Goal: Task Accomplishment & Management: Manage account settings

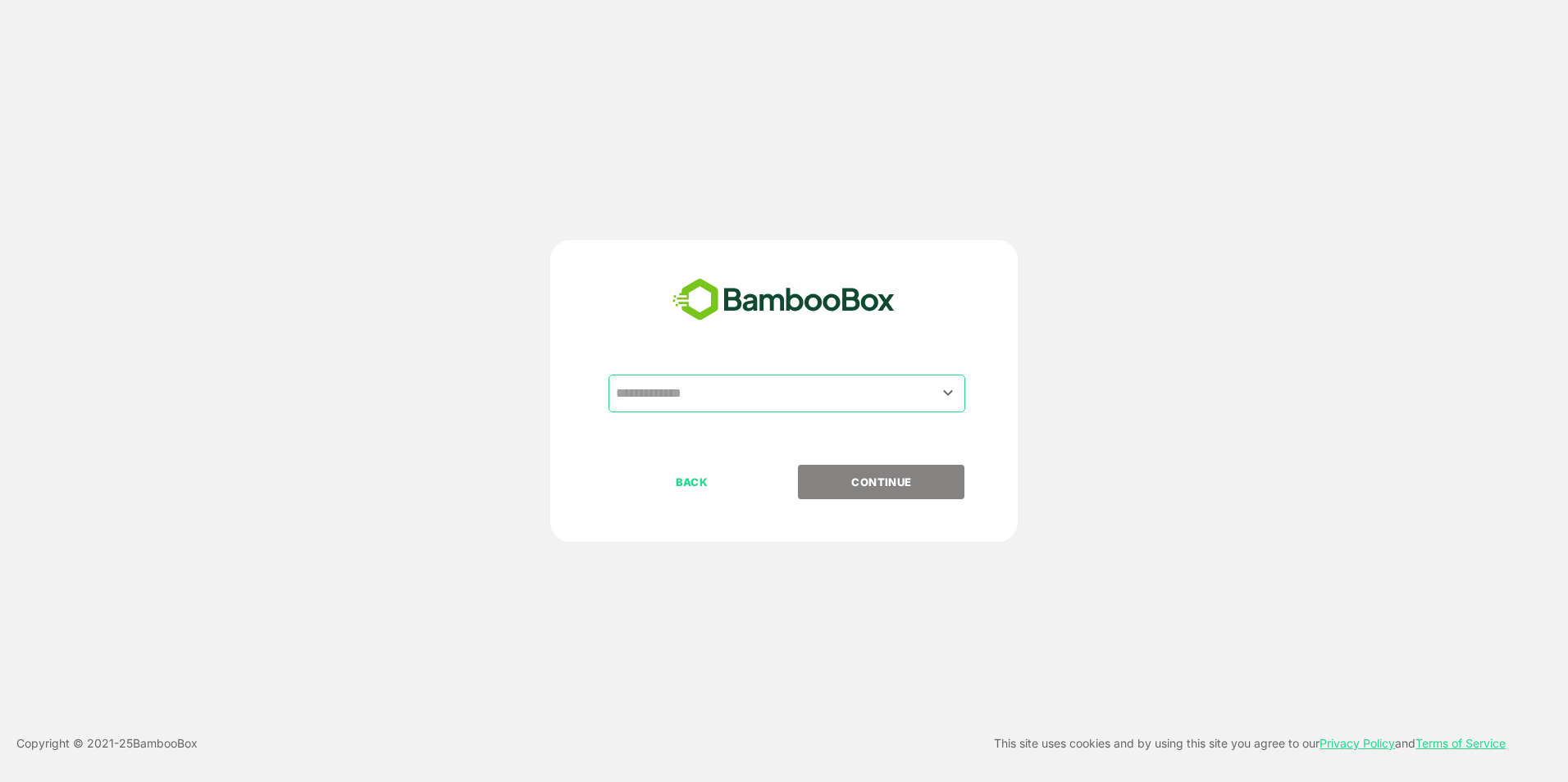
click at [742, 412] on div "​" at bounding box center [787, 393] width 357 height 38
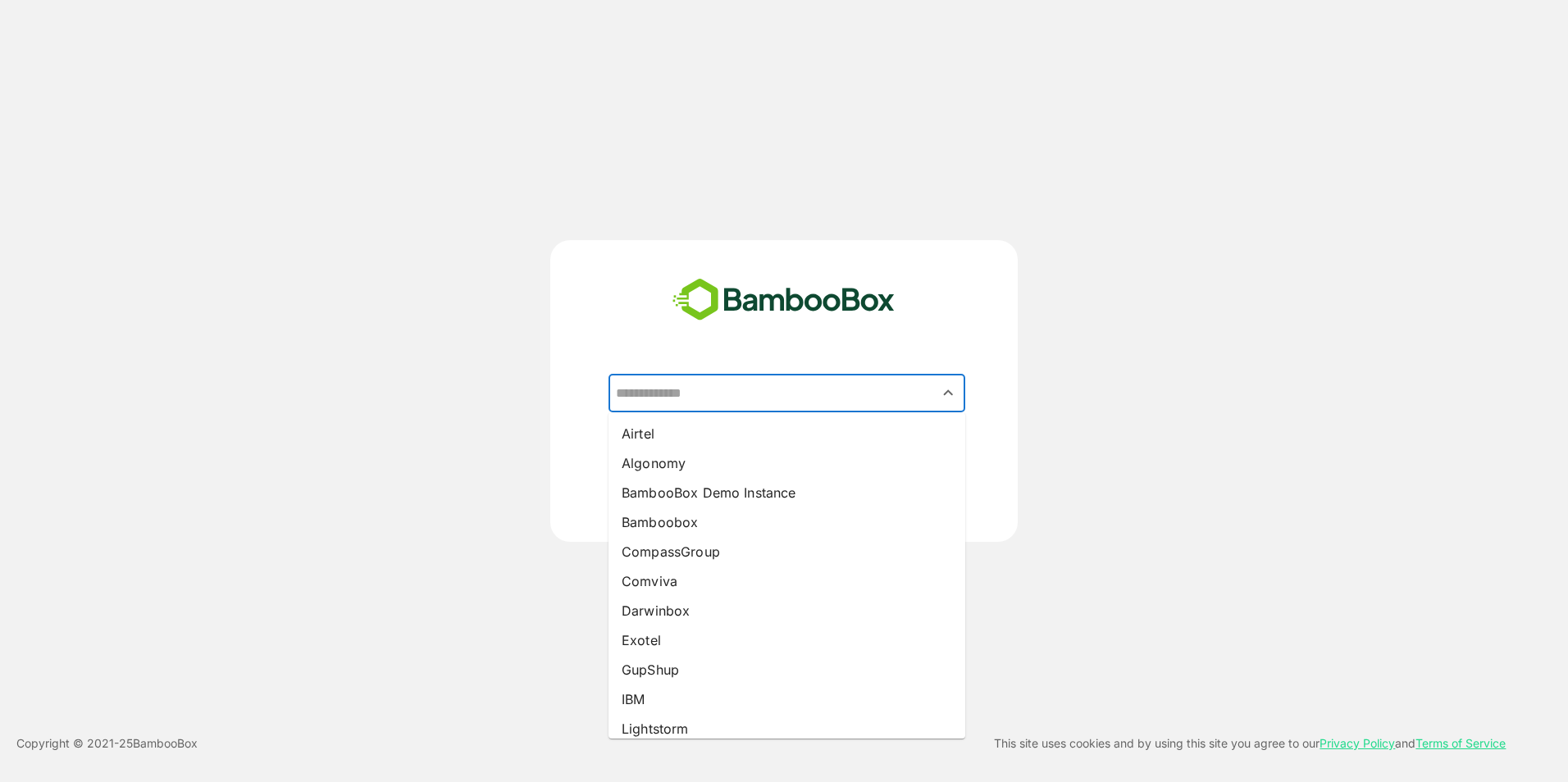
type input "*"
click at [797, 384] on input "text" at bounding box center [787, 394] width 350 height 31
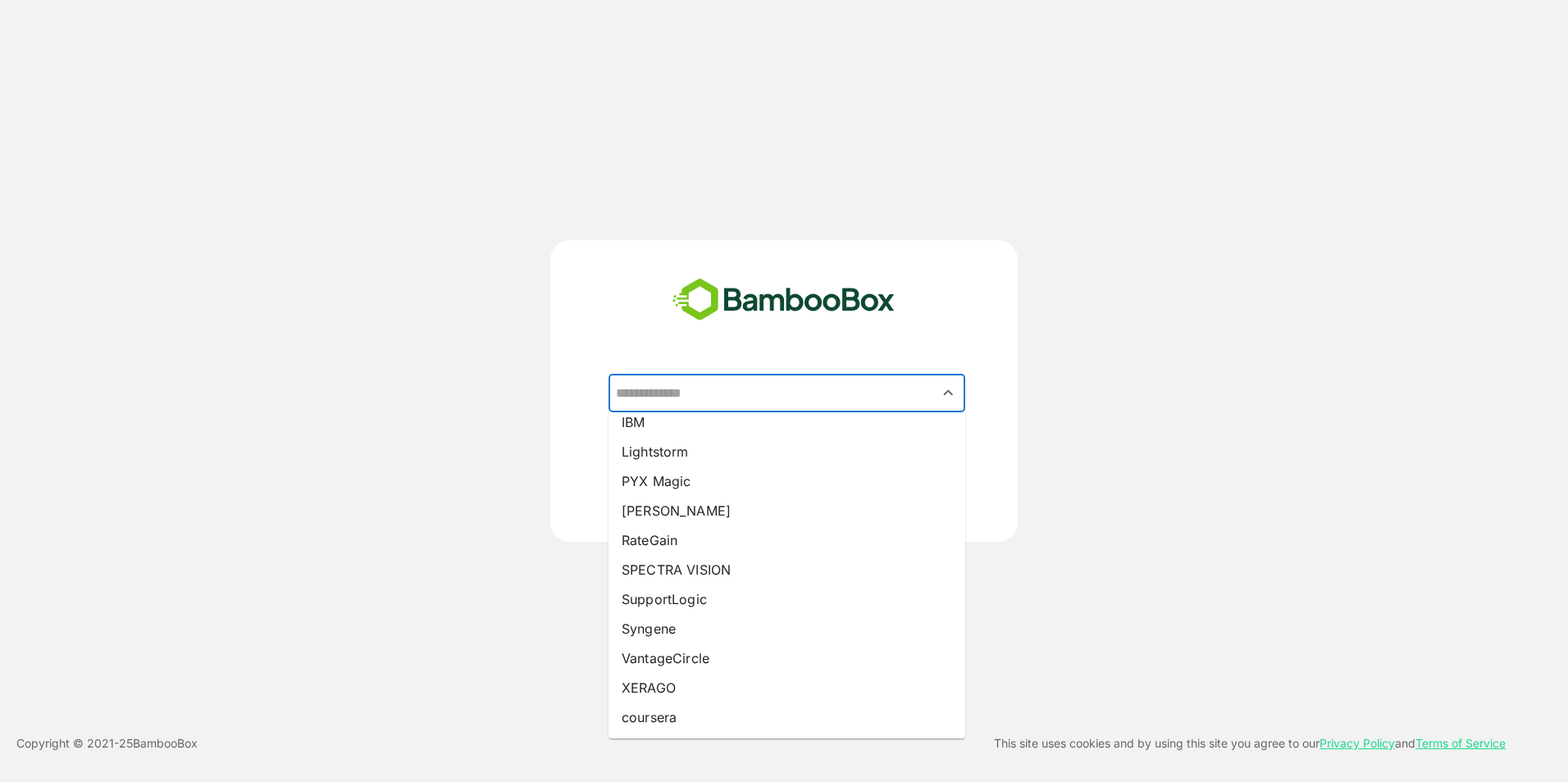
click at [1171, 444] on div "​ Airtel Algonomy BambooBox Demo Instance Bamboobox CompassGroup Comviva Darwin…" at bounding box center [784, 391] width 1255 height 302
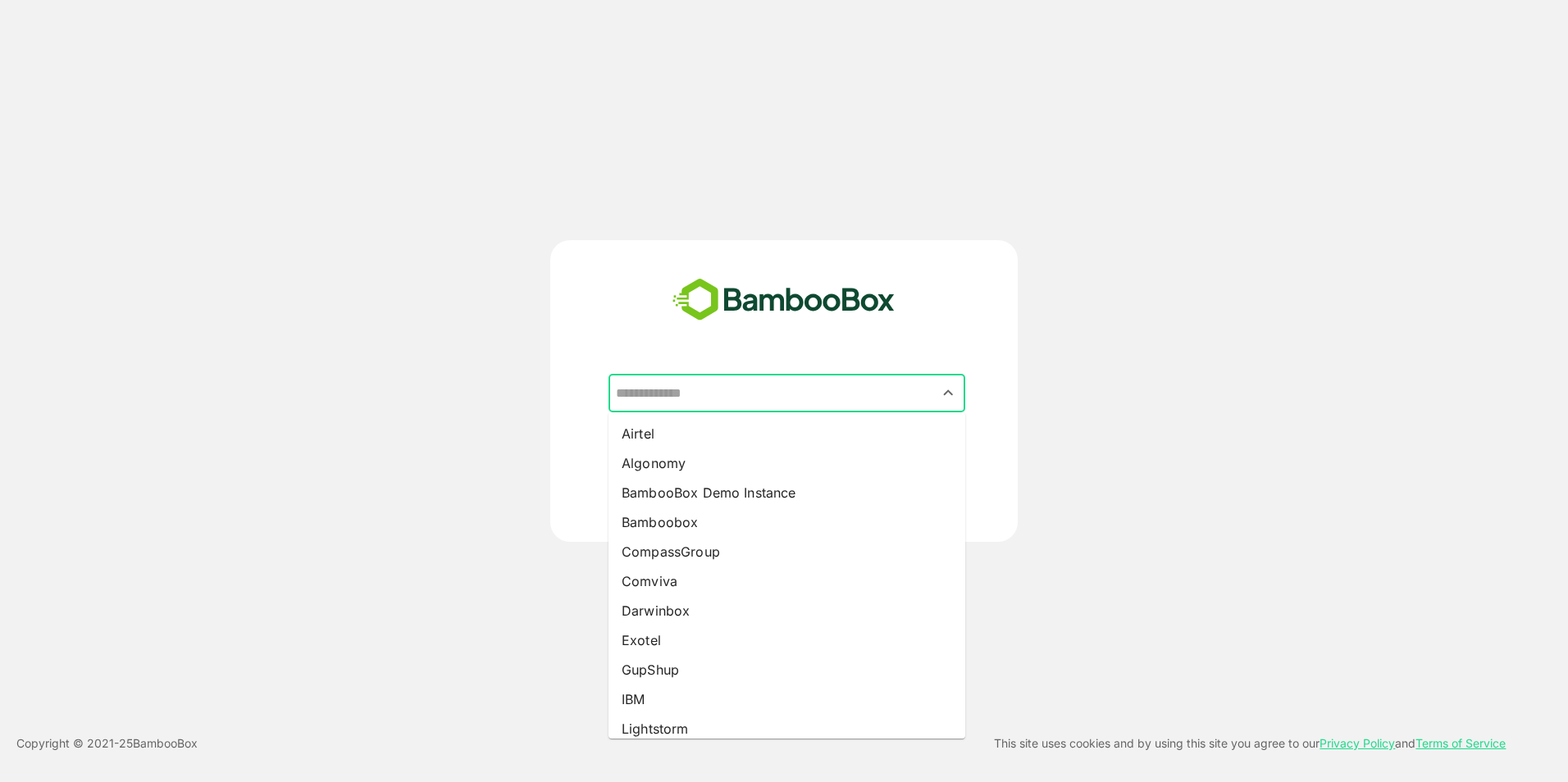
click at [821, 378] on input "text" at bounding box center [787, 394] width 350 height 31
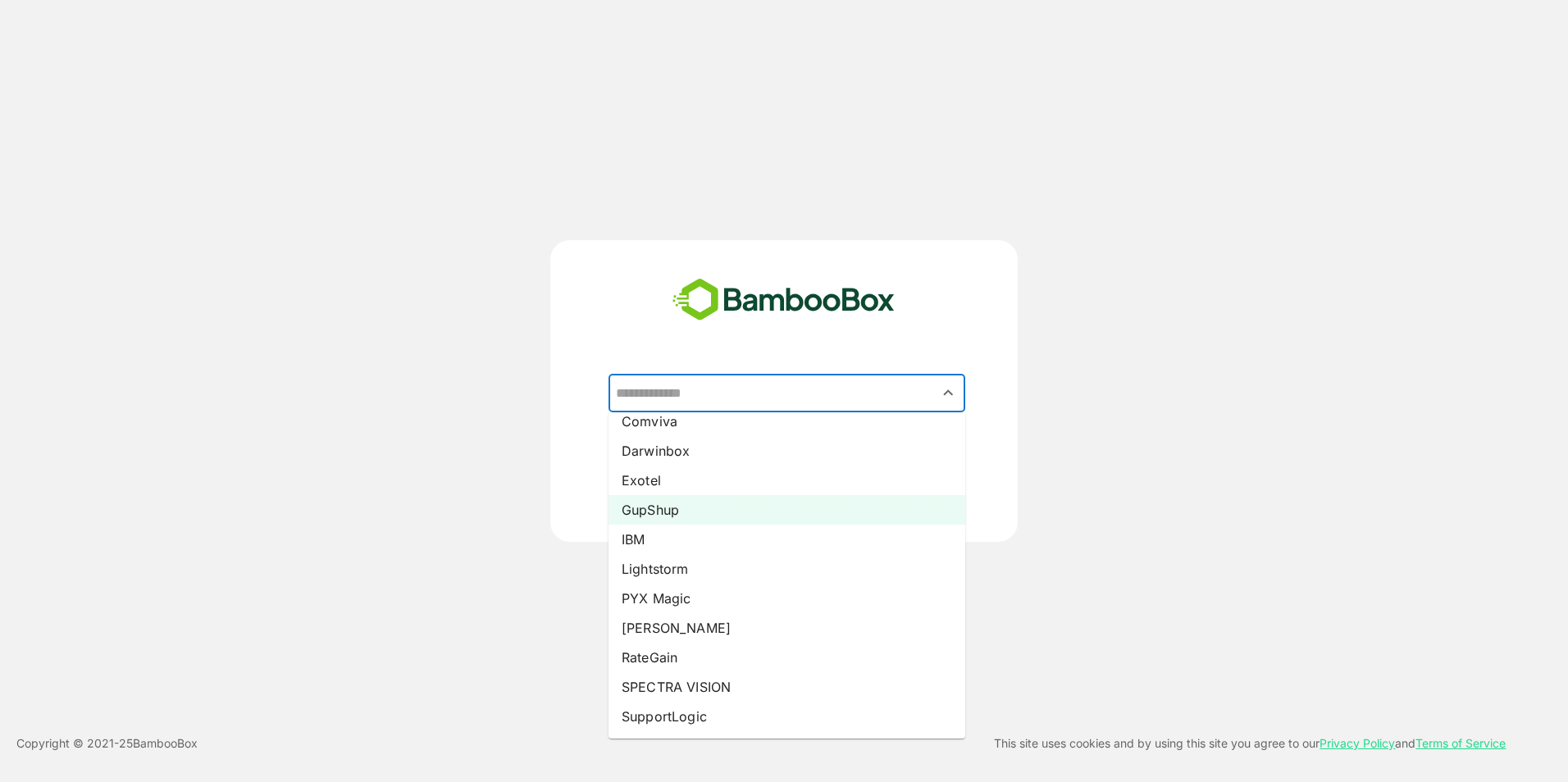
scroll to position [164, 0]
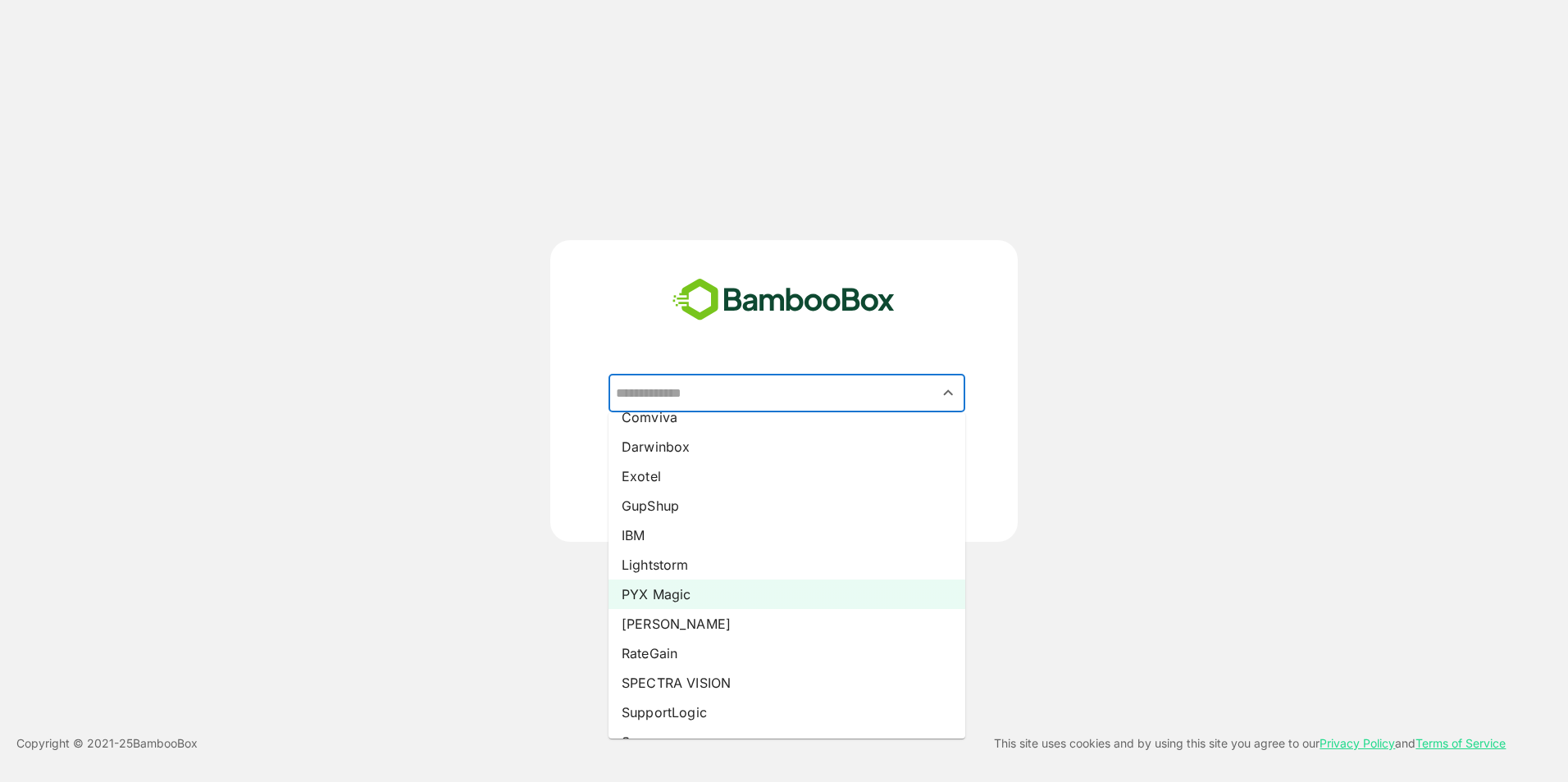
click at [730, 596] on li "PYX Magic" at bounding box center [787, 594] width 357 height 29
type input "*********"
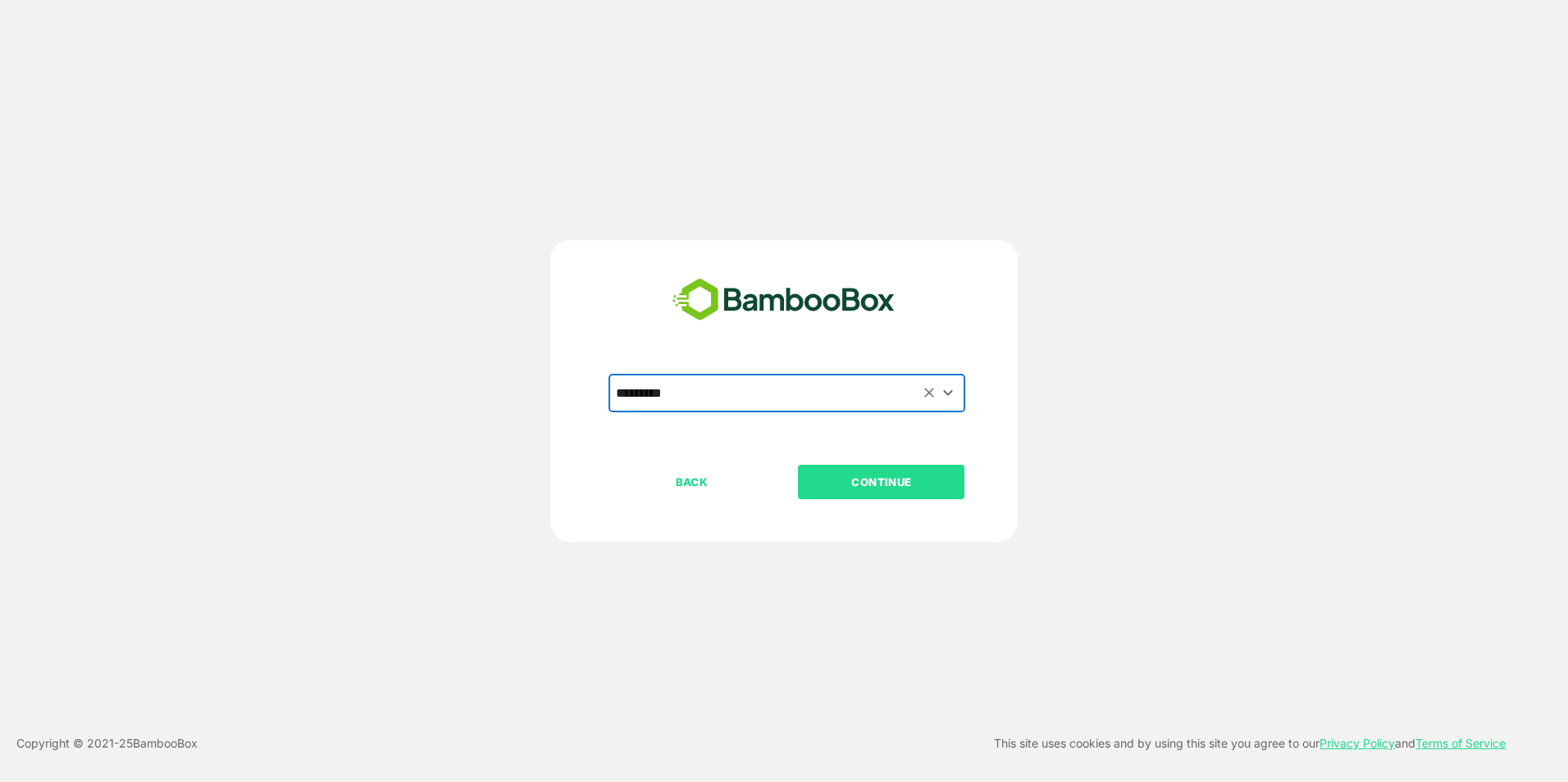
click at [893, 481] on p "CONTINUE" at bounding box center [881, 483] width 164 height 18
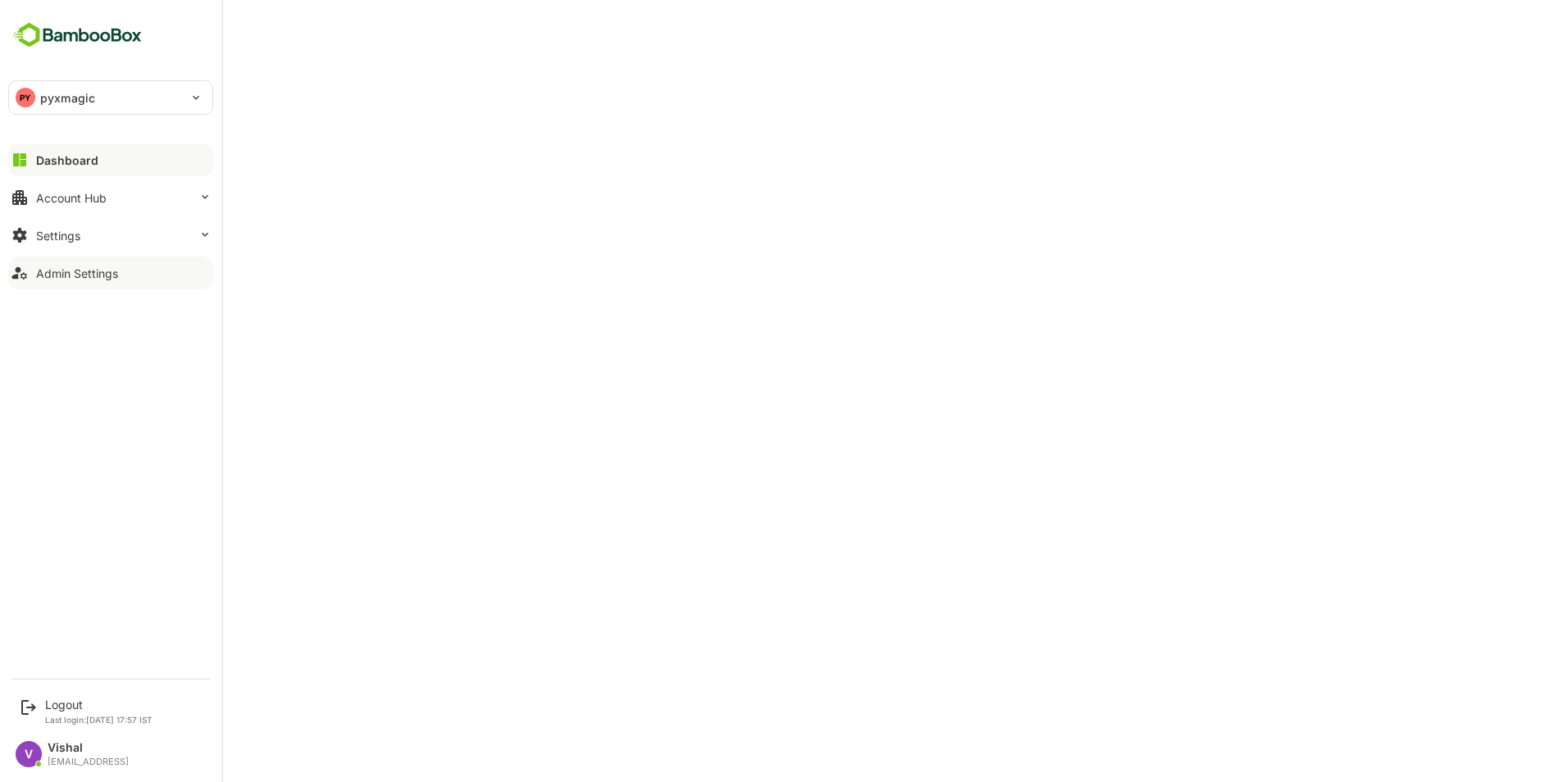
click at [73, 276] on div "Admin Settings" at bounding box center [77, 273] width 82 height 14
